Goal: Task Accomplishment & Management: Manage account settings

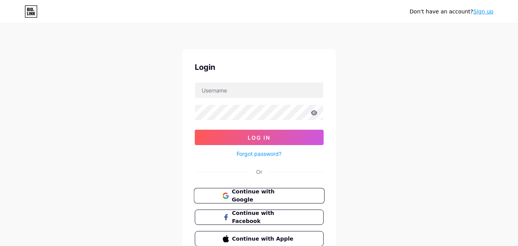
click at [242, 191] on span "Continue with Google" at bounding box center [264, 195] width 64 height 16
click at [251, 193] on span "Continue with Google" at bounding box center [264, 195] width 64 height 16
click at [293, 188] on button "Continue with Google" at bounding box center [259, 196] width 131 height 16
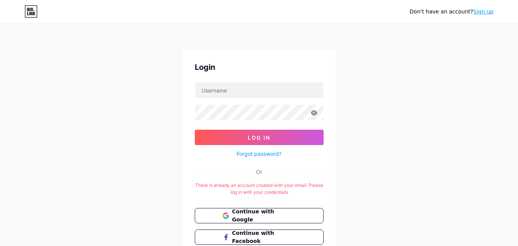
scroll to position [57, 0]
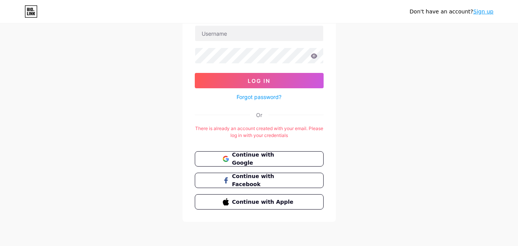
click at [437, 131] on div "Don't have an account? Sign up Login Log In Forgot password? Or There is alread…" at bounding box center [259, 94] width 518 height 303
click at [272, 161] on span "Continue with Google" at bounding box center [264, 159] width 64 height 16
